Goal: Task Accomplishment & Management: Manage account settings

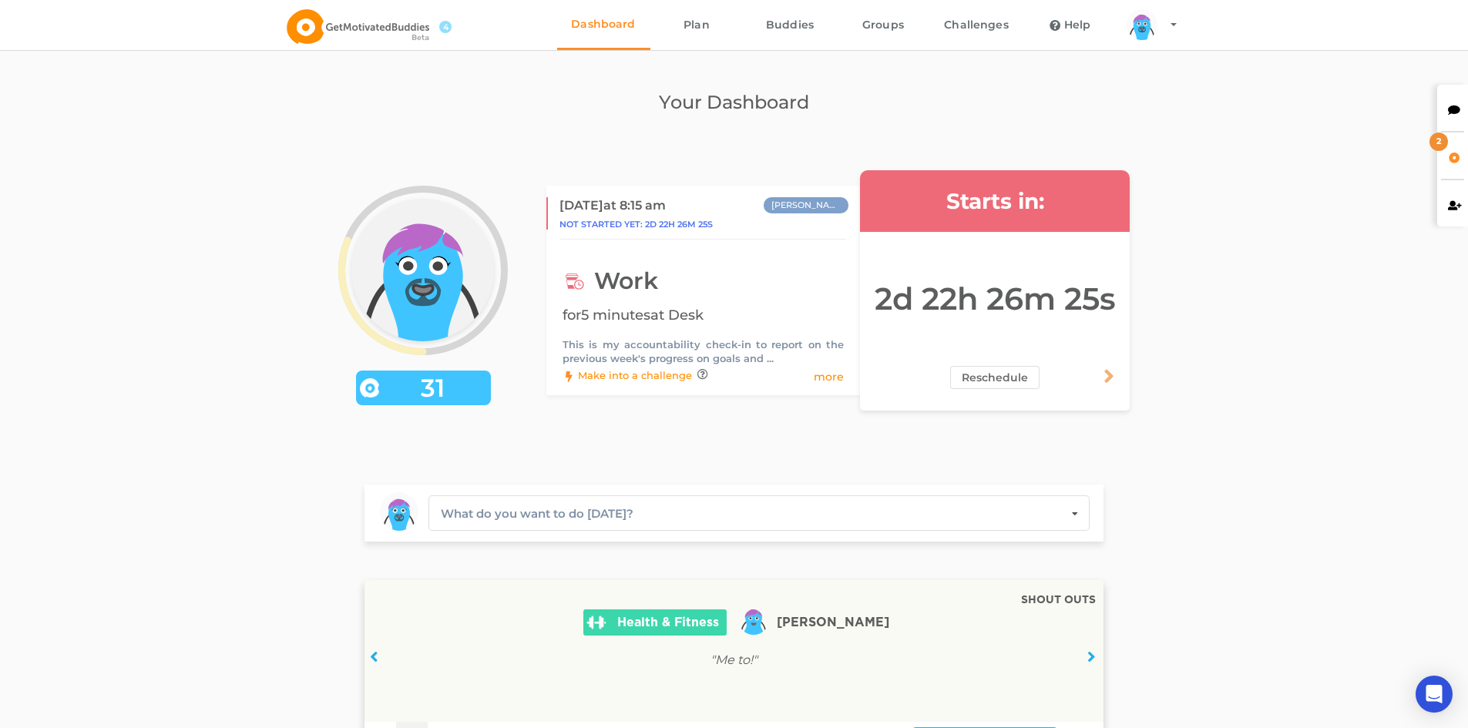
click at [1461, 153] on div "2" at bounding box center [1452, 156] width 31 height 46
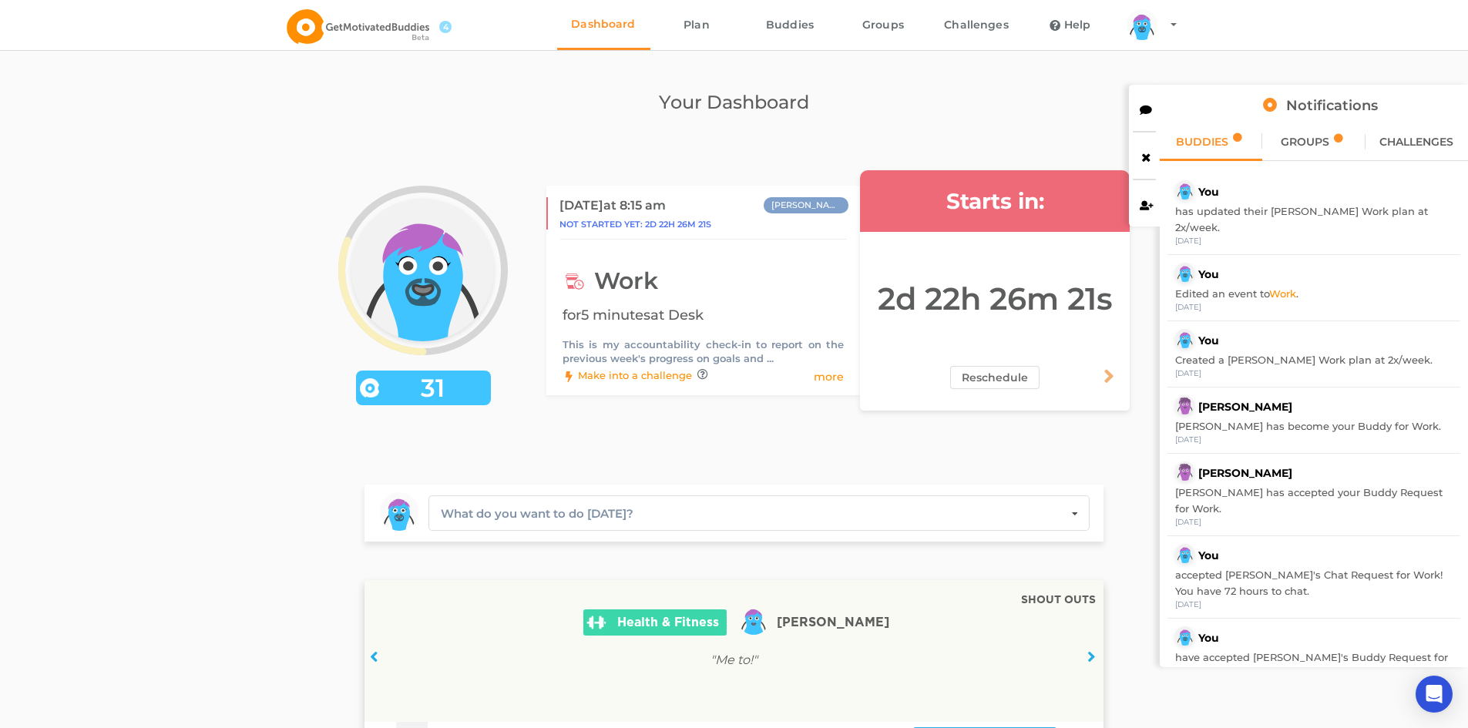
click at [1289, 130] on div "GROUPS" at bounding box center [1313, 142] width 102 height 39
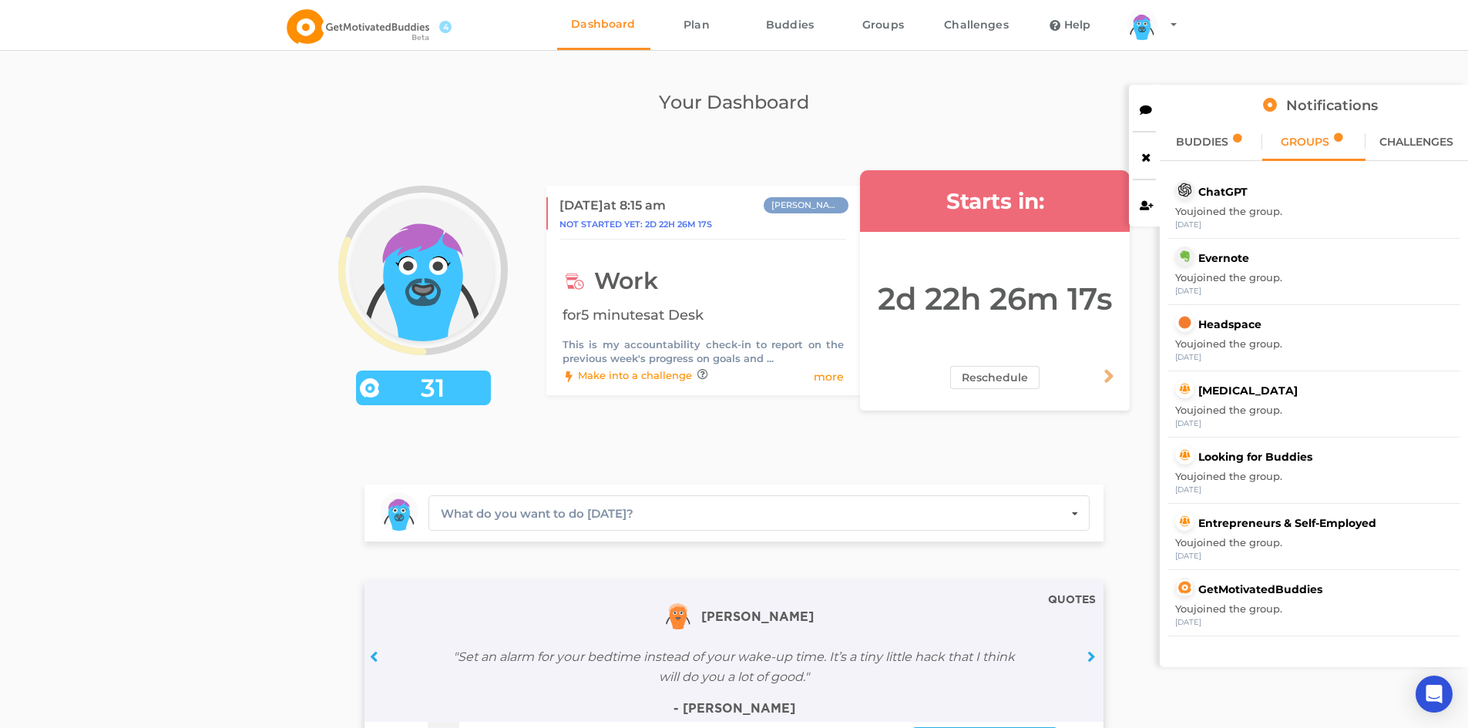
click at [1206, 141] on span "BUDDIES" at bounding box center [1202, 141] width 52 height 11
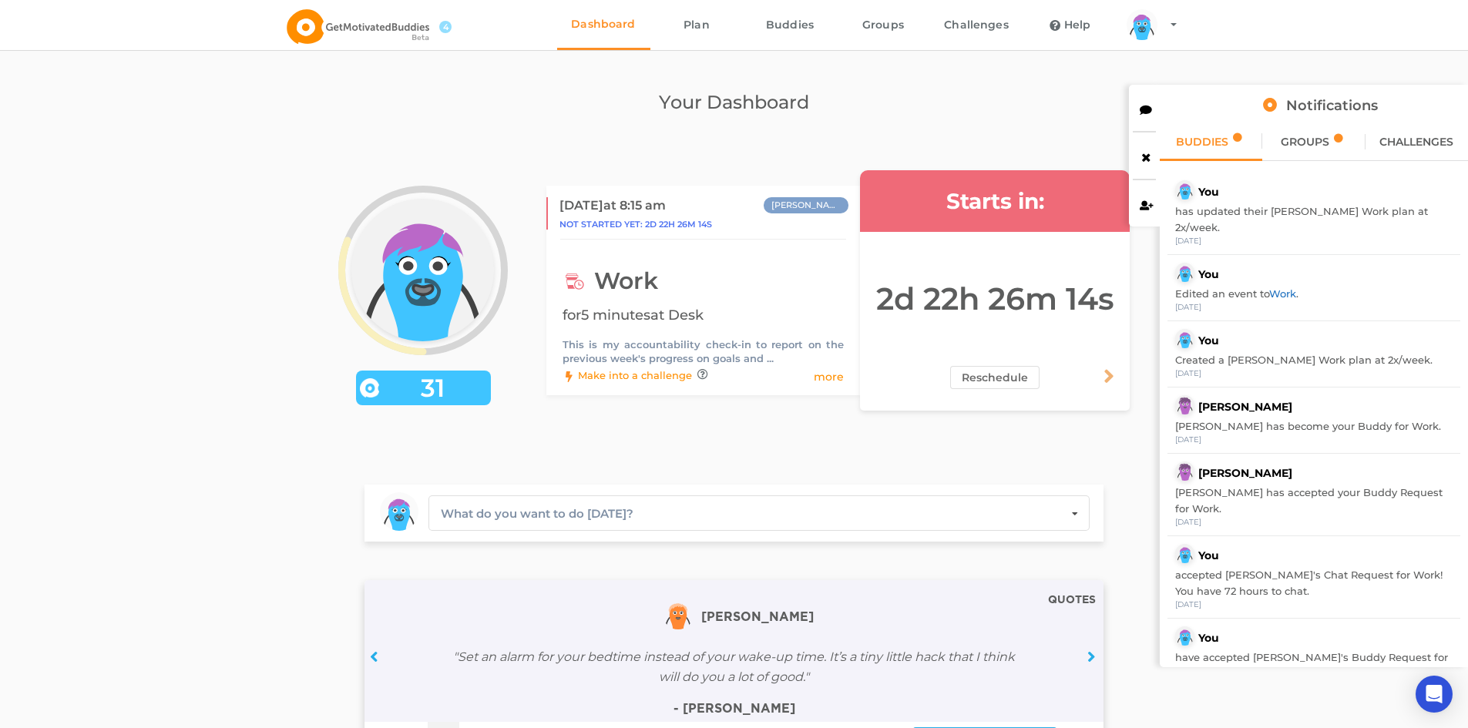
click at [1274, 287] on link "Work" at bounding box center [1282, 293] width 27 height 12
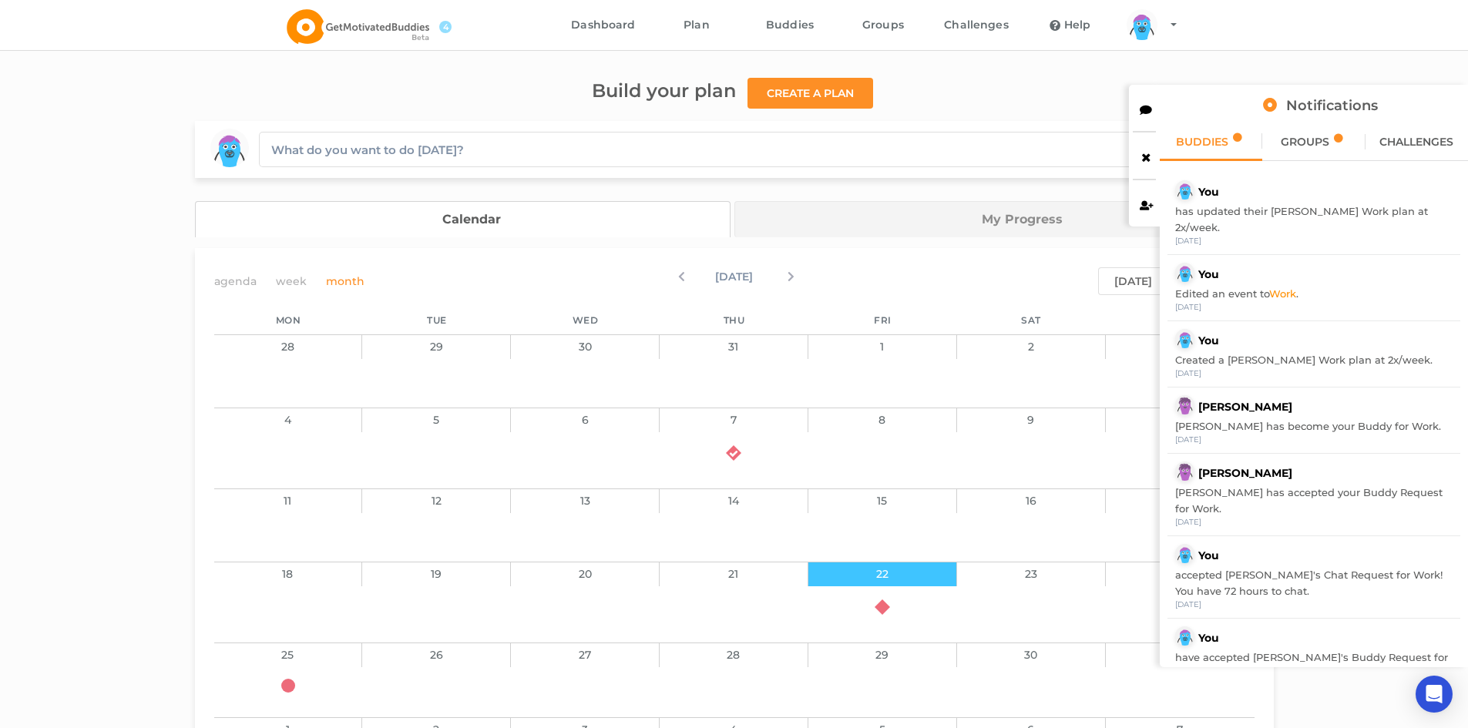
click at [899, 270] on div "[DATE]" at bounding box center [734, 281] width 347 height 28
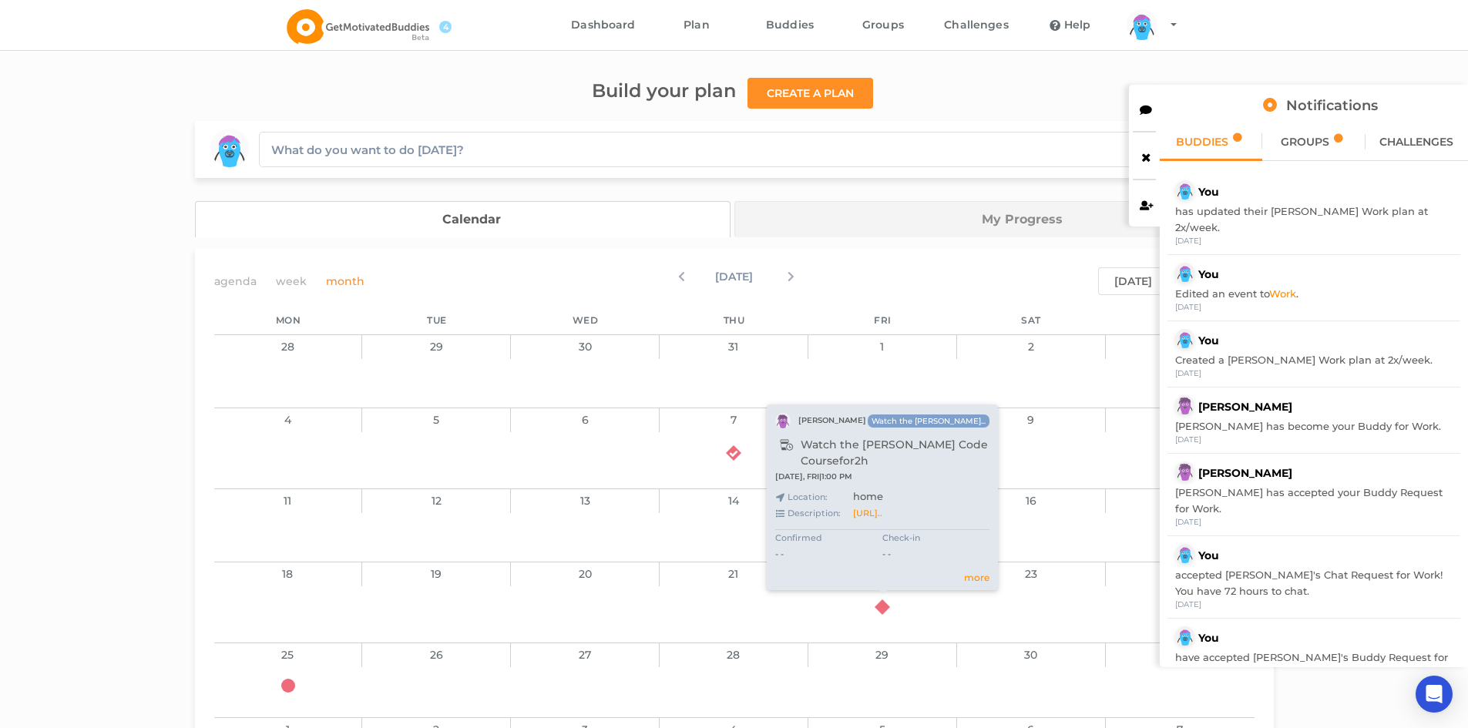
click at [884, 607] on icon at bounding box center [882, 599] width 15 height 15
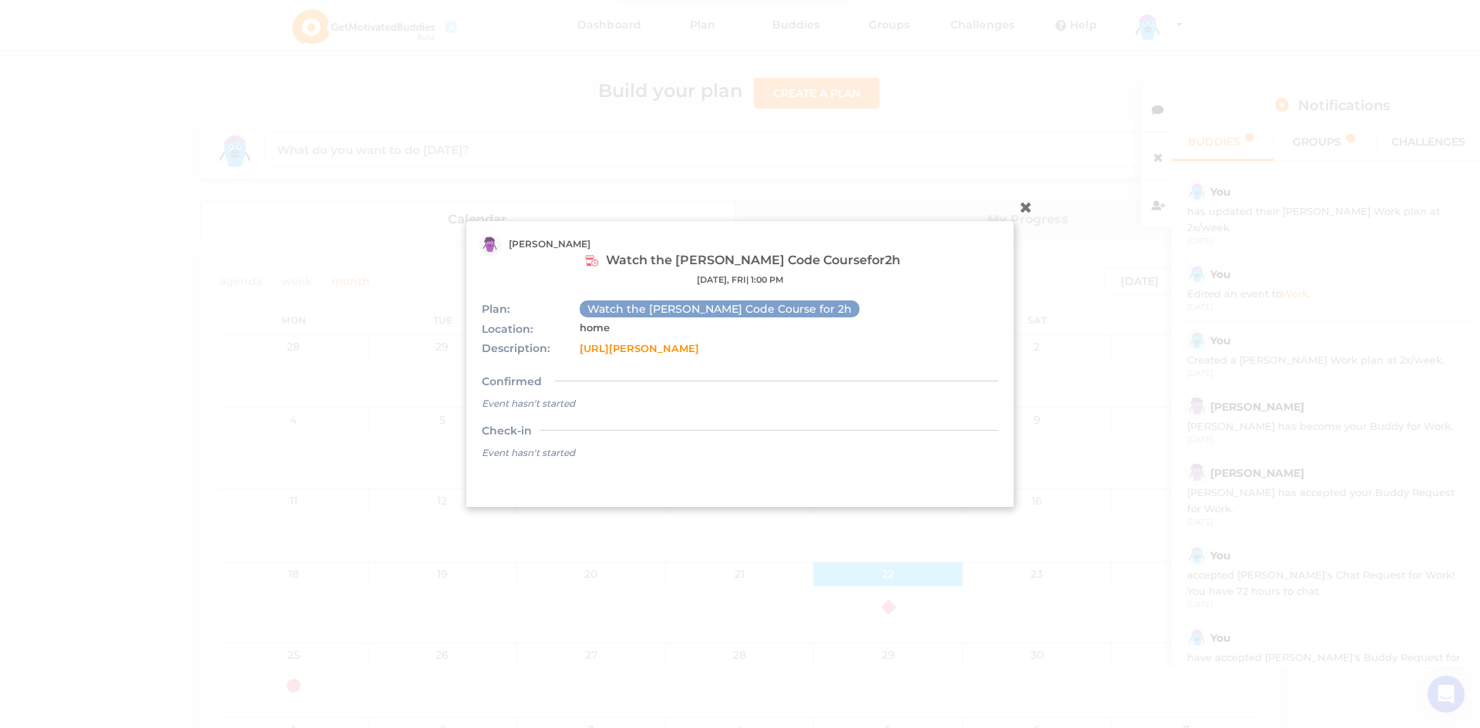
click at [1023, 196] on icon at bounding box center [1025, 206] width 25 height 25
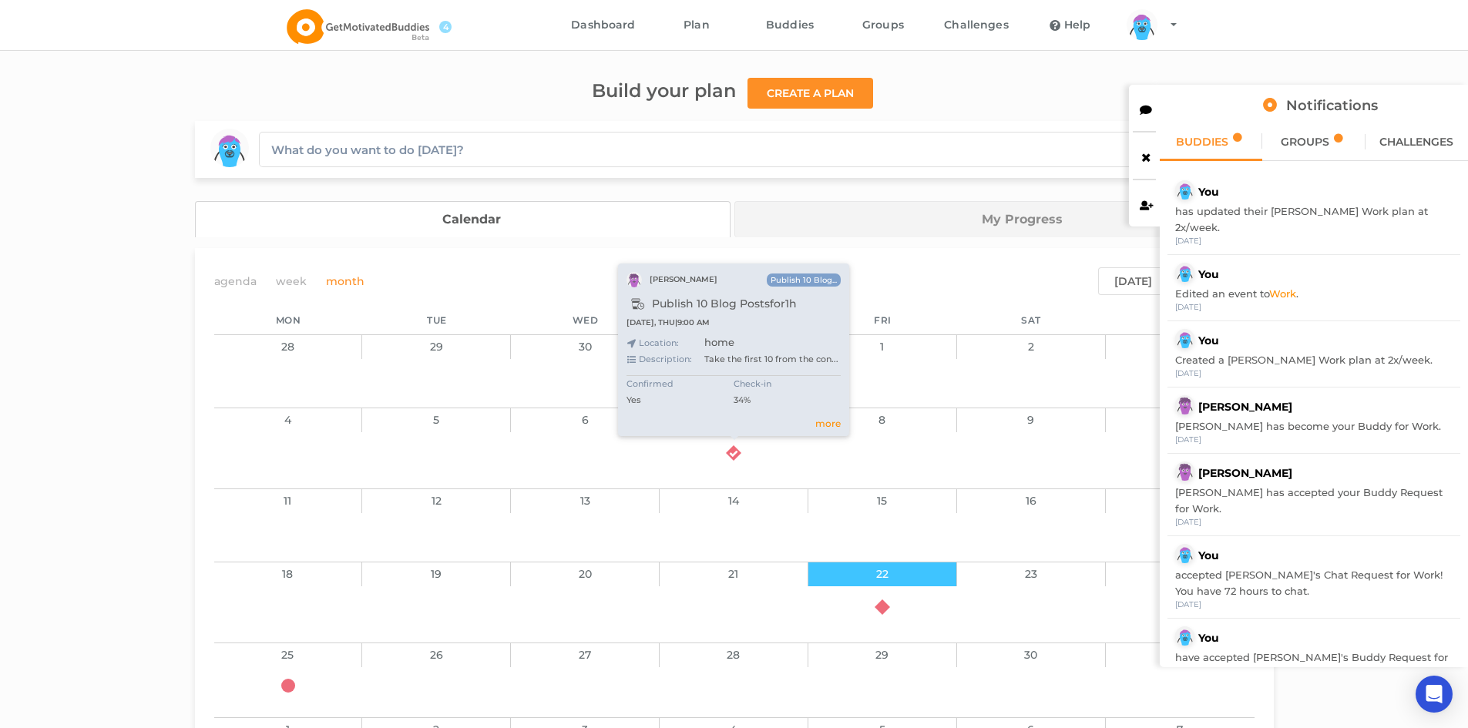
click at [726, 453] on icon at bounding box center [733, 445] width 15 height 15
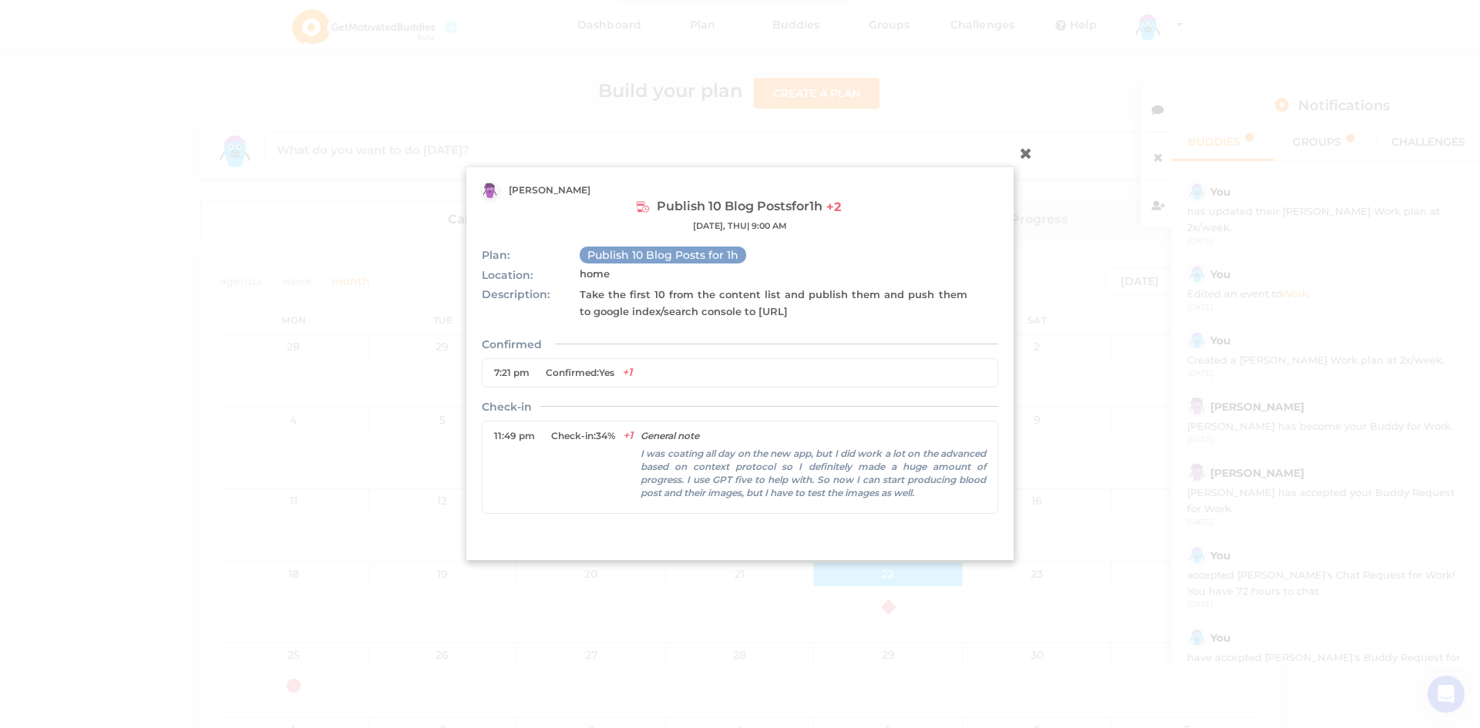
click at [1019, 146] on icon at bounding box center [1025, 152] width 25 height 25
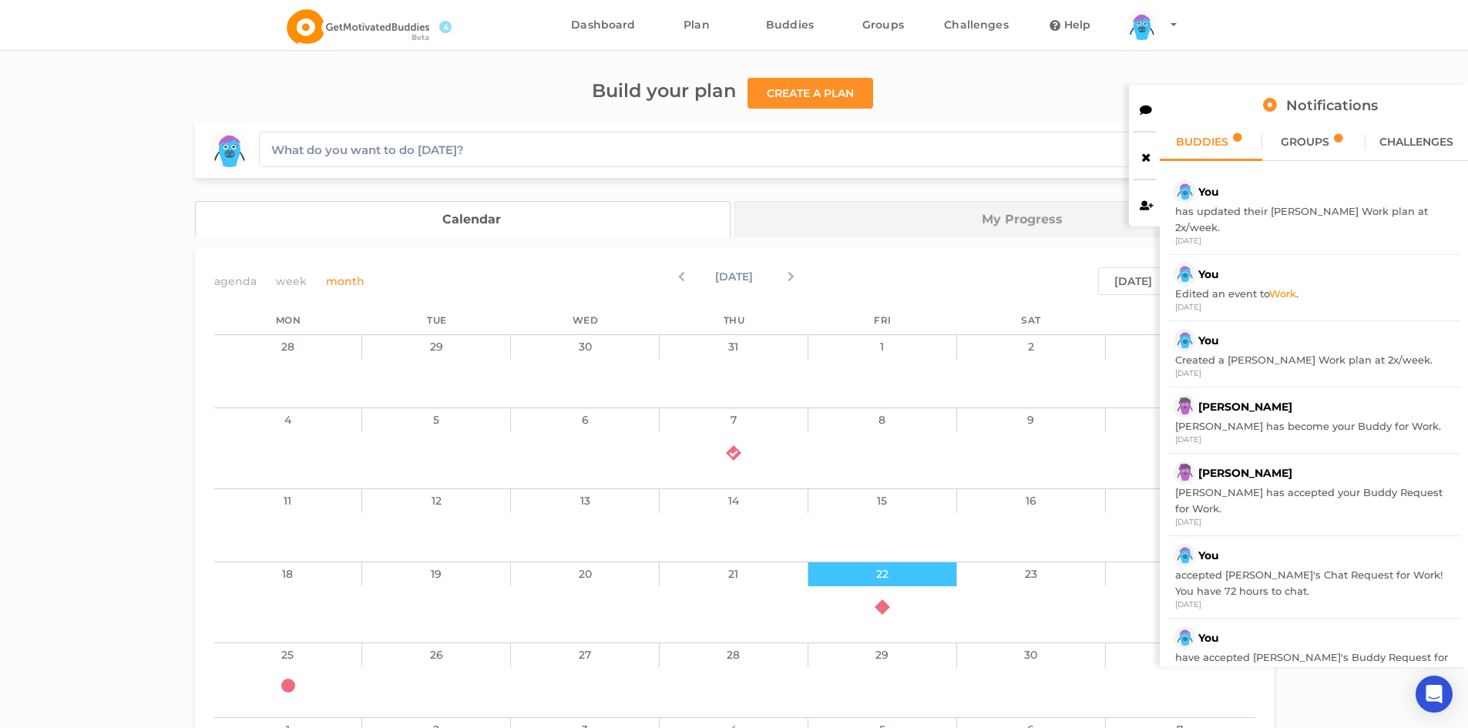
click at [963, 217] on link "My Progress" at bounding box center [1003, 219] width 539 height 36
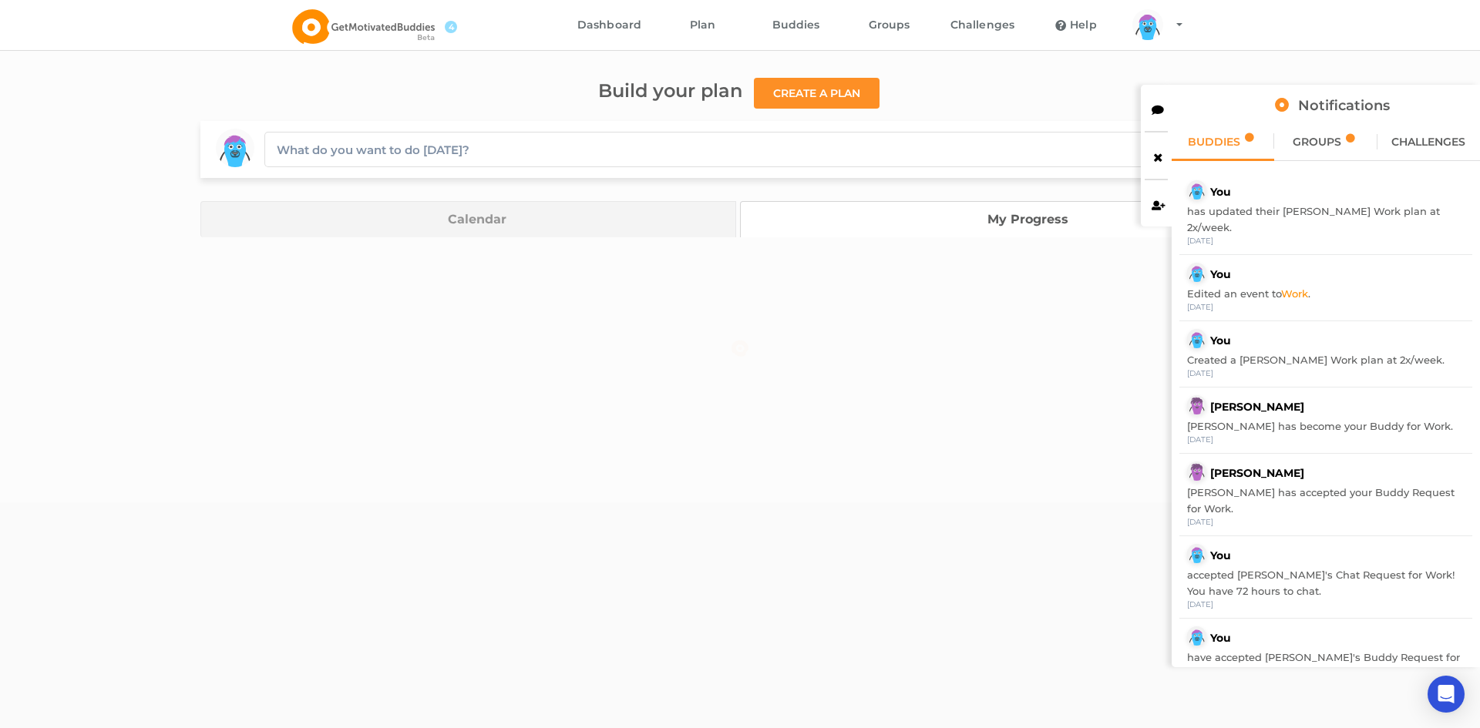
click at [636, 218] on link "Calendar" at bounding box center [468, 219] width 536 height 36
